Goal: Task Accomplishment & Management: Manage account settings

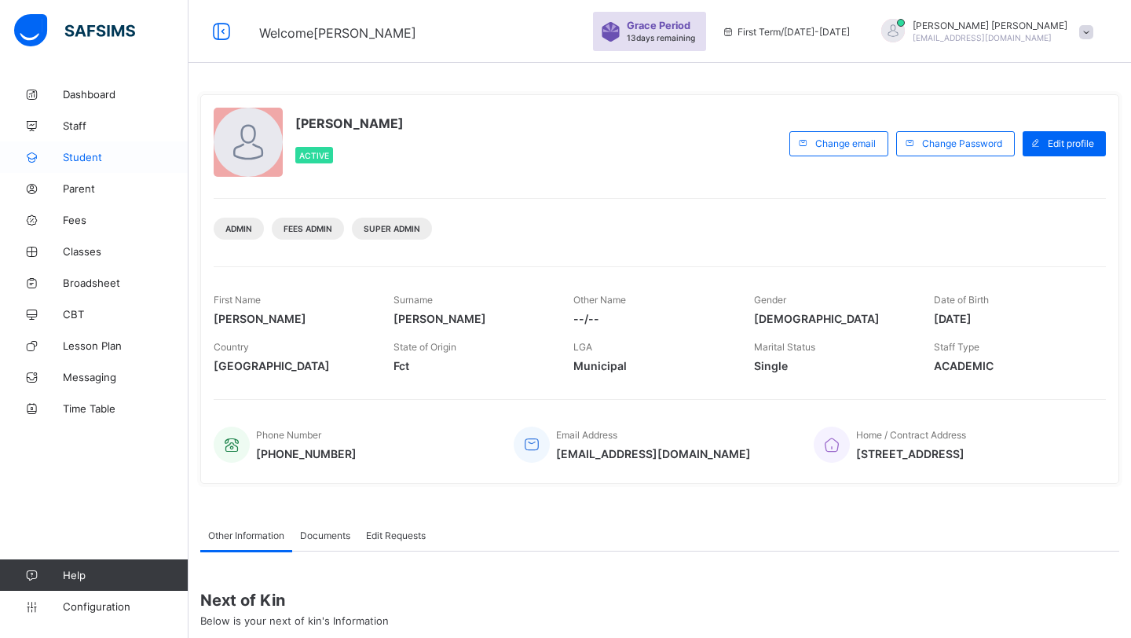
click at [86, 164] on link "Student" at bounding box center [94, 156] width 189 height 31
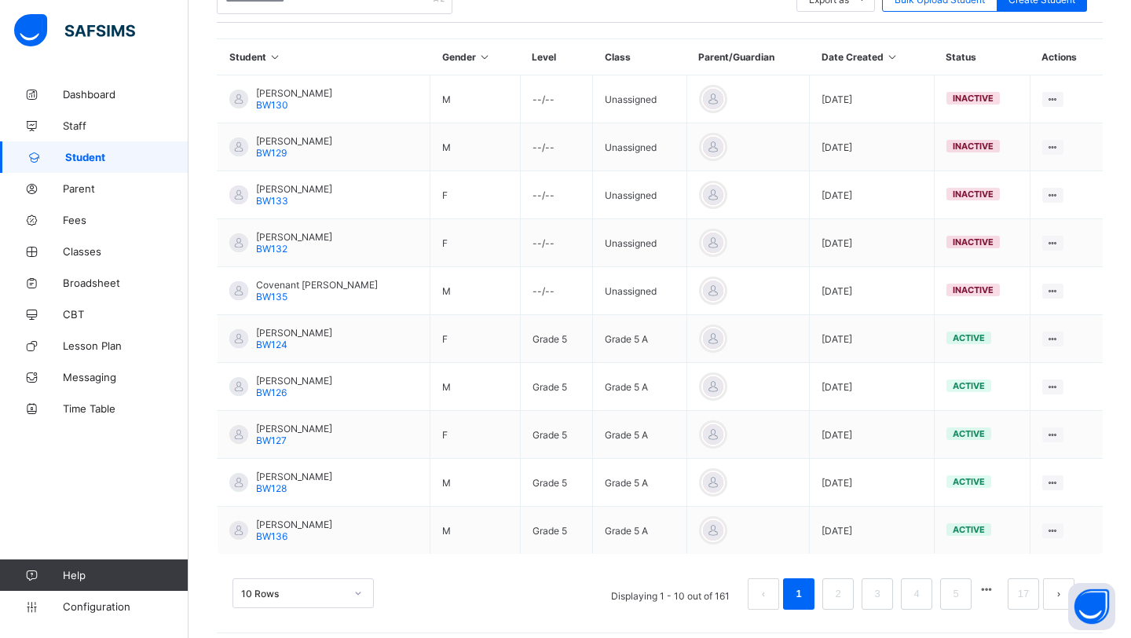
scroll to position [362, 0]
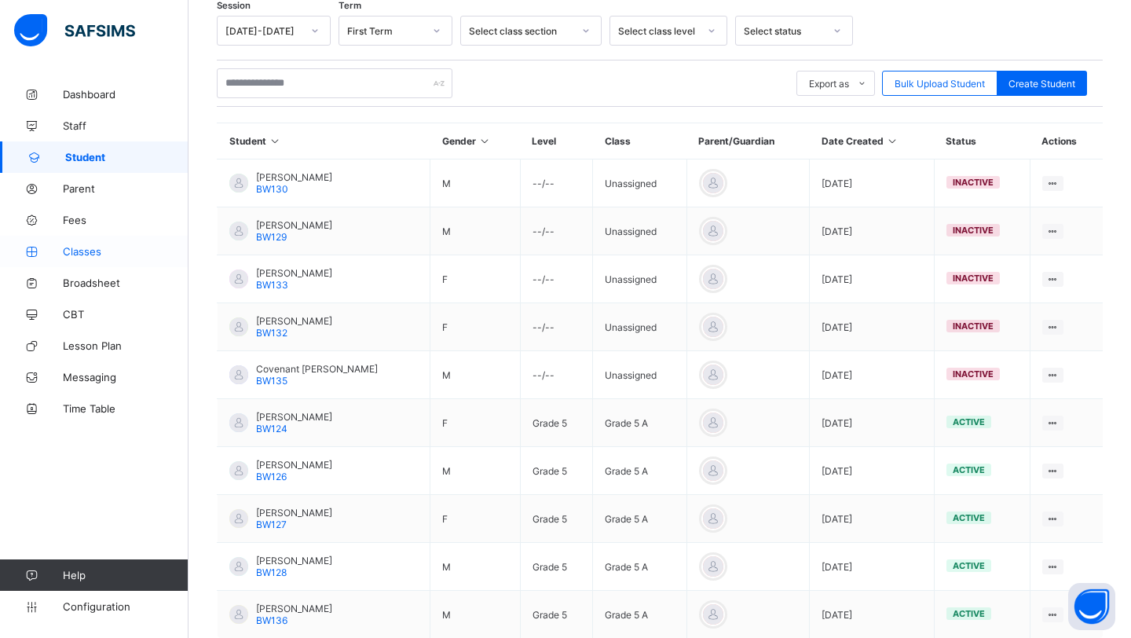
click at [89, 254] on span "Classes" at bounding box center [126, 251] width 126 height 13
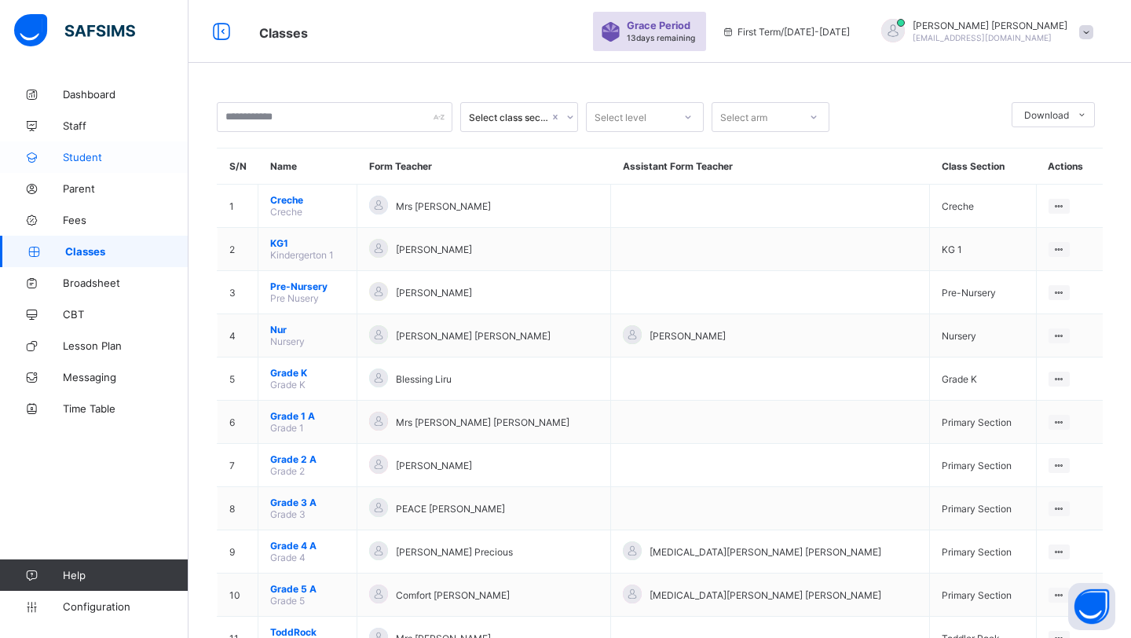
click at [94, 164] on link "Student" at bounding box center [94, 156] width 189 height 31
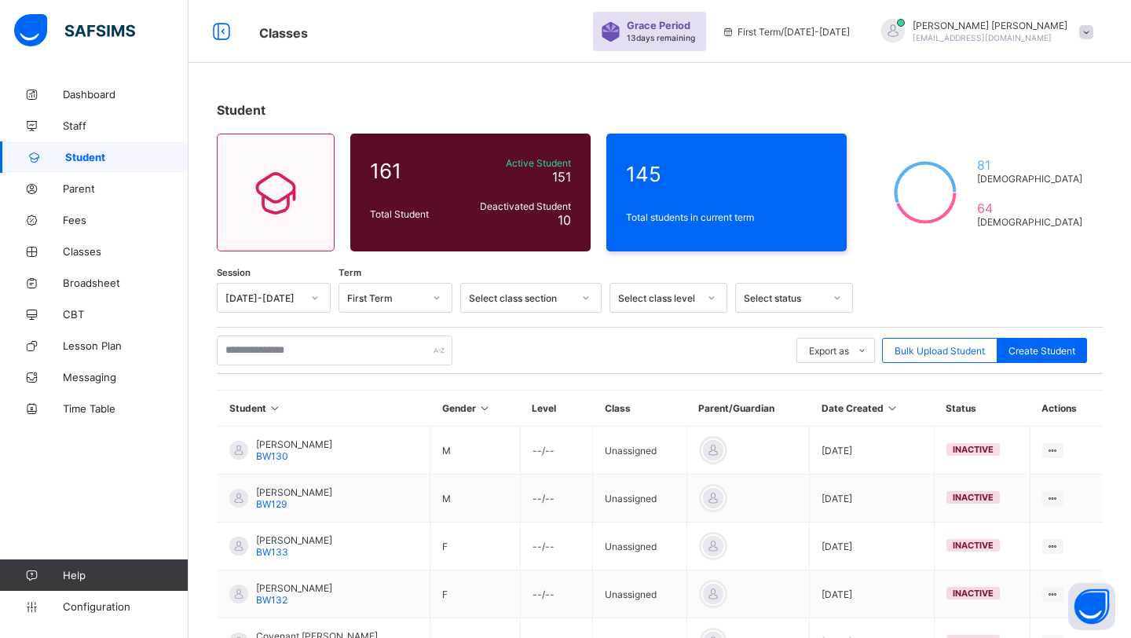
click at [1084, 35] on span at bounding box center [1087, 32] width 14 height 14
click at [1032, 153] on span "Subscription" at bounding box center [1030, 154] width 79 height 12
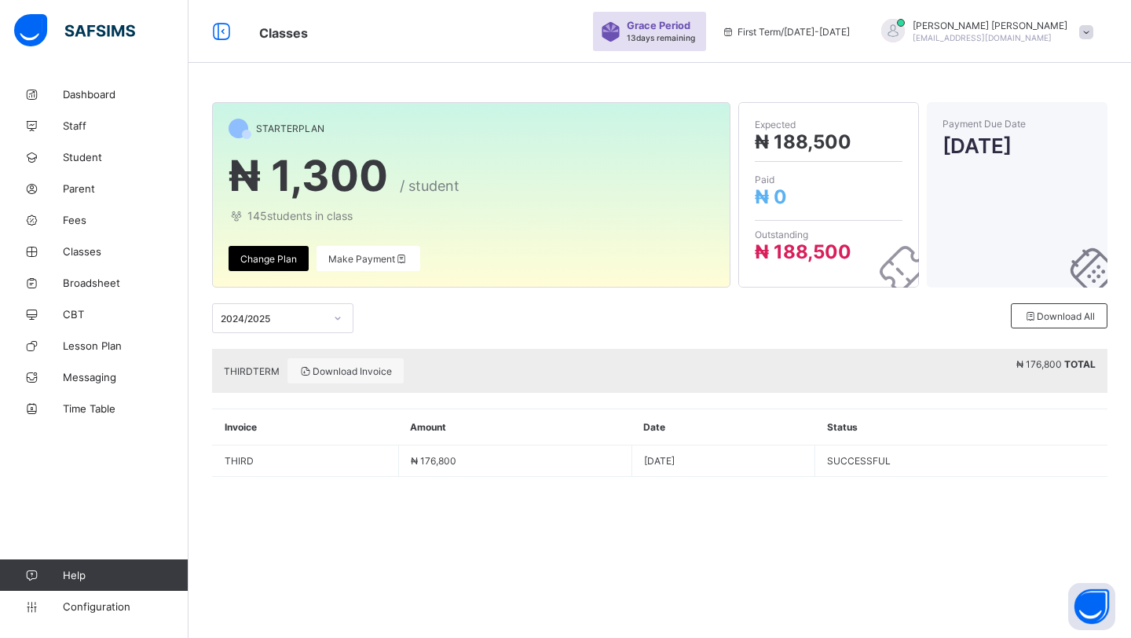
click at [284, 264] on div "Change Plan" at bounding box center [269, 258] width 80 height 25
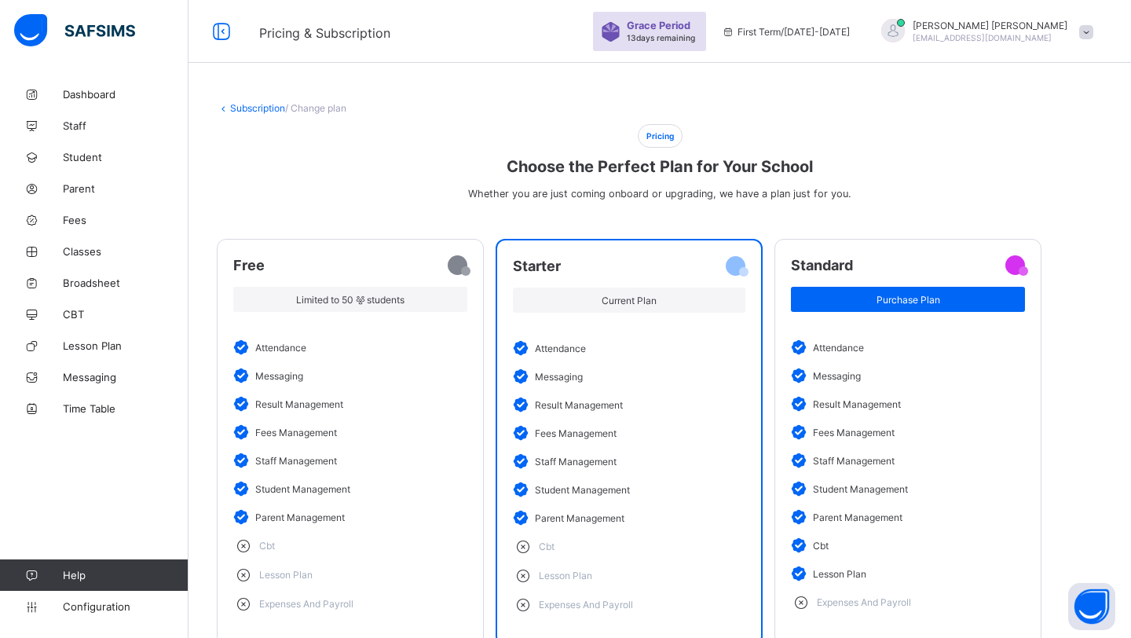
scroll to position [47, 0]
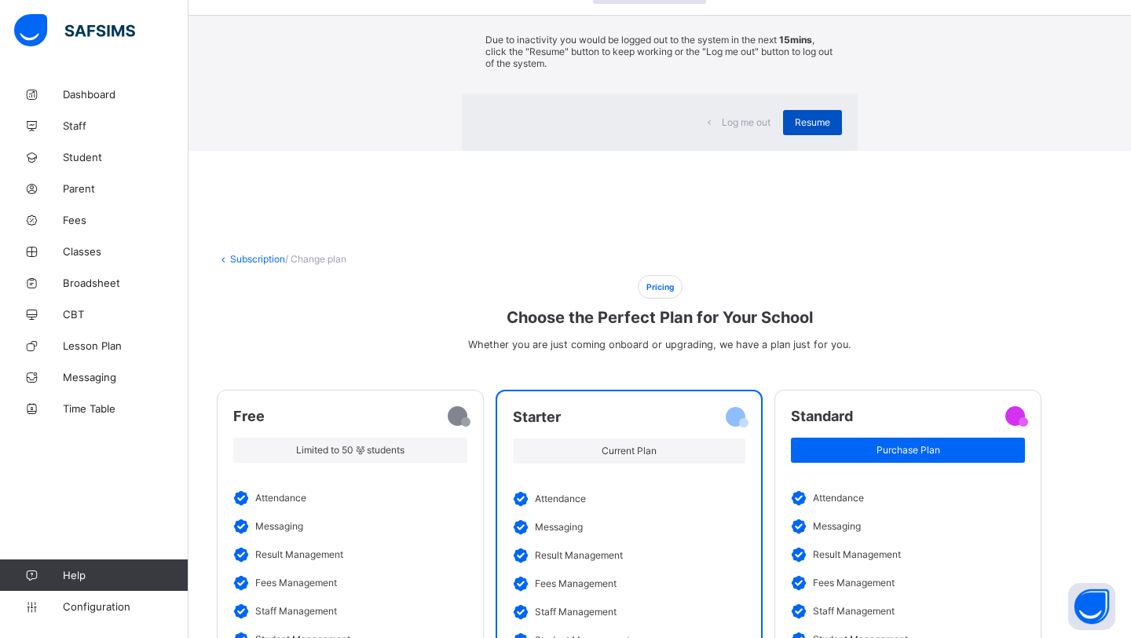
click at [783, 135] on div "Resume" at bounding box center [812, 122] width 59 height 25
